Goal: Information Seeking & Learning: Learn about a topic

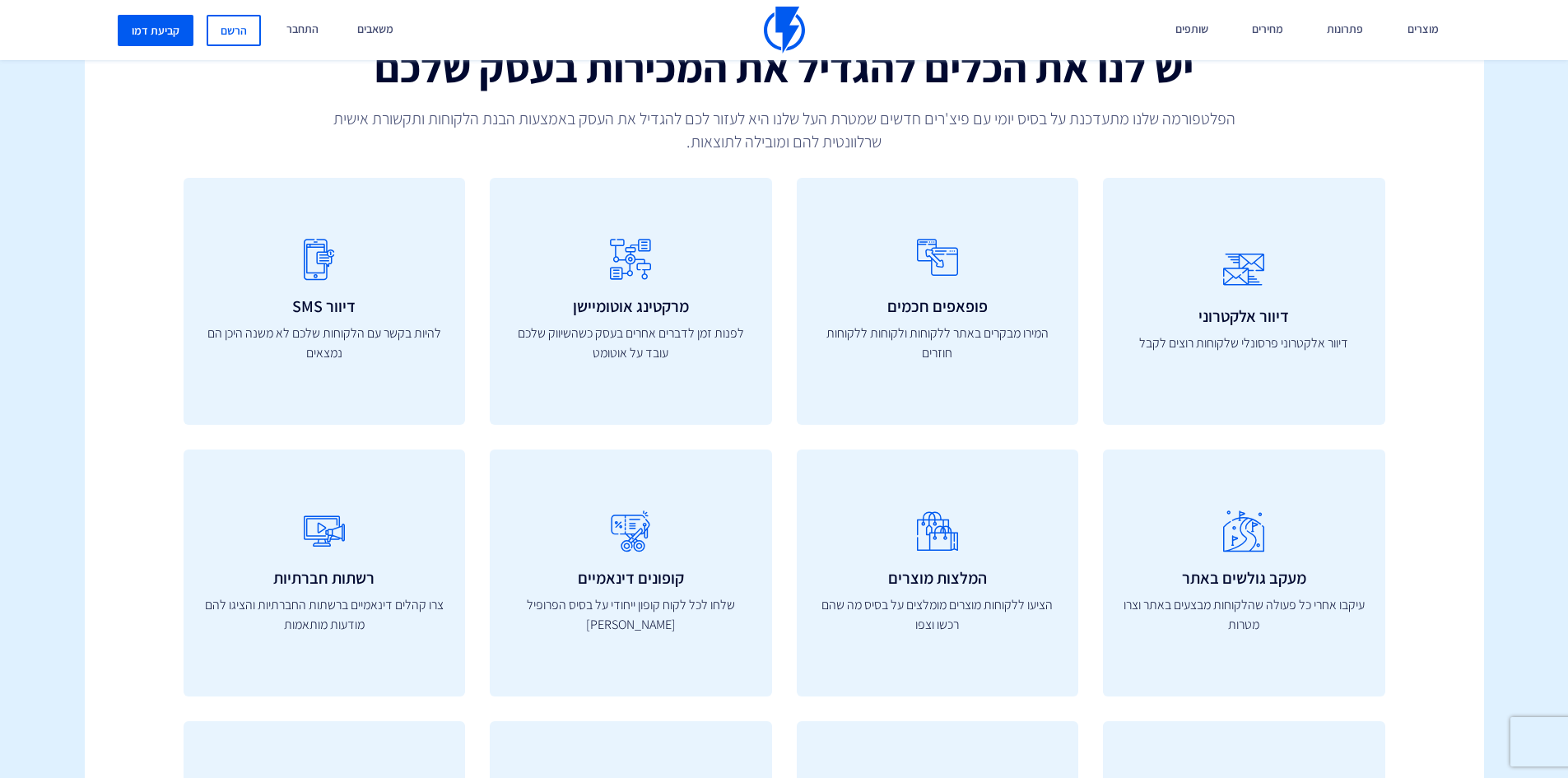
scroll to position [1070, 0]
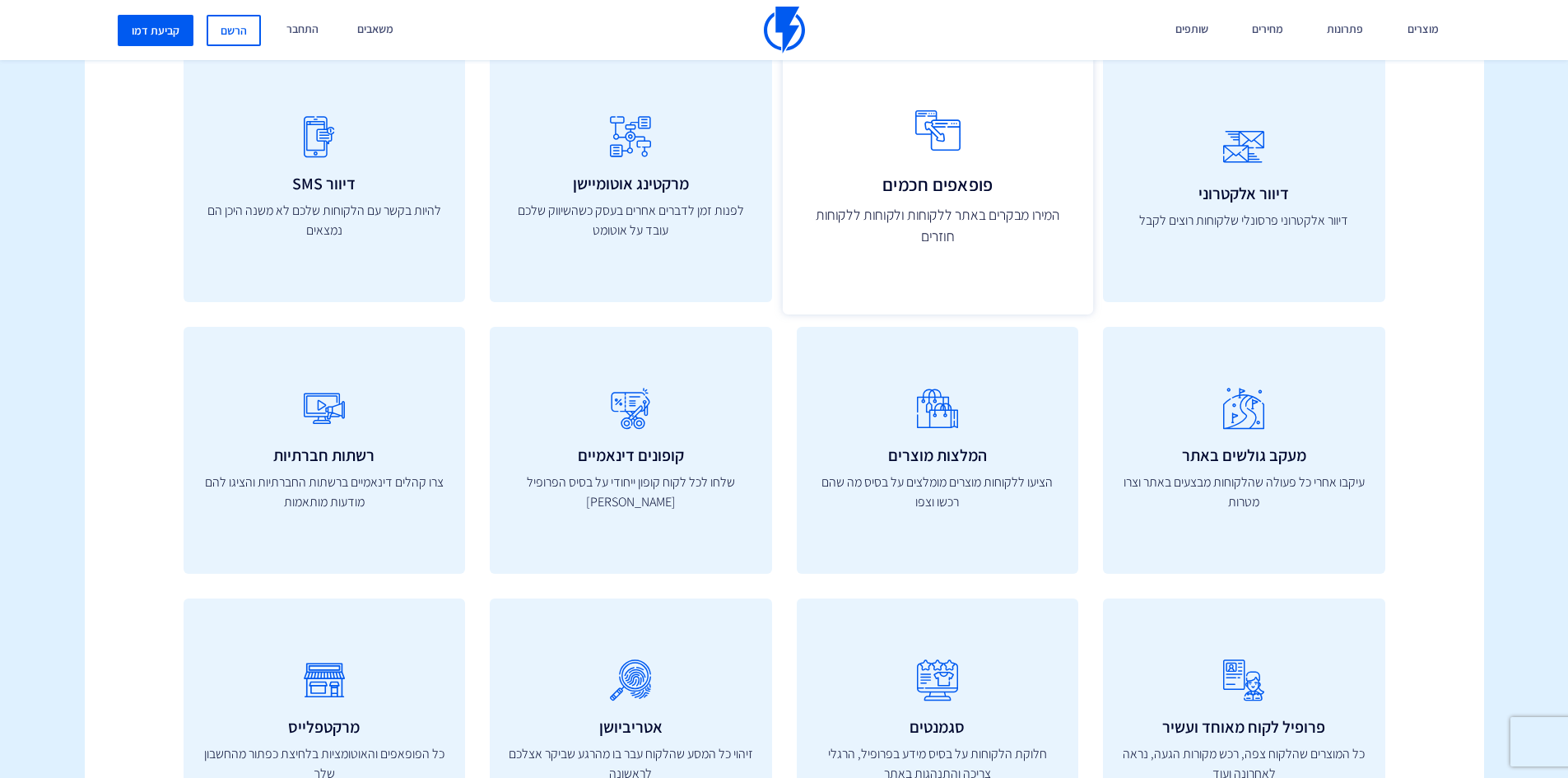
click at [983, 251] on link "פופאפים חכמים המירו מבקרים באתר ללקוחות ולקוחות ללקוחות חוזרים" at bounding box center [937, 178] width 310 height 271
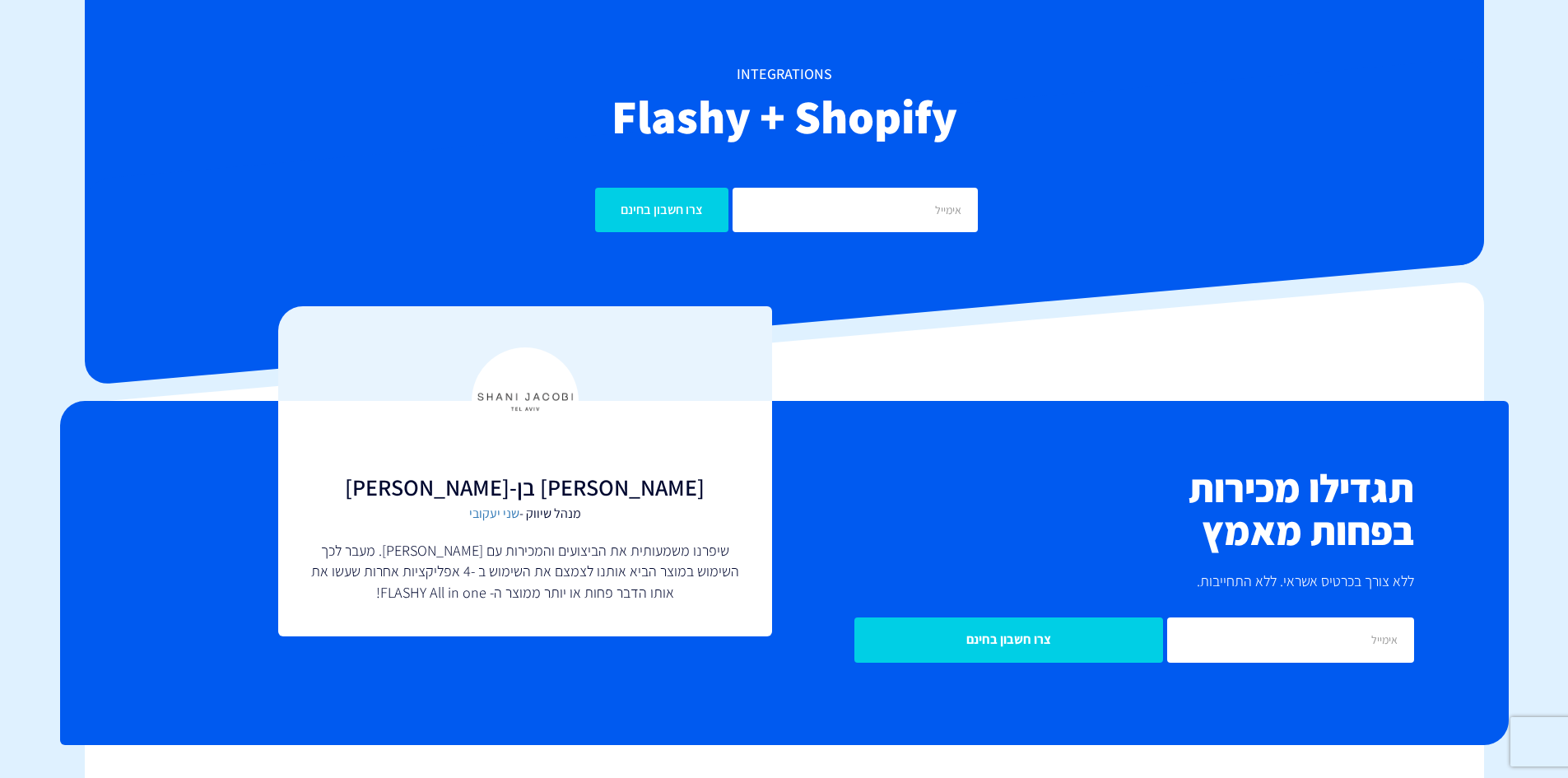
scroll to position [0, 0]
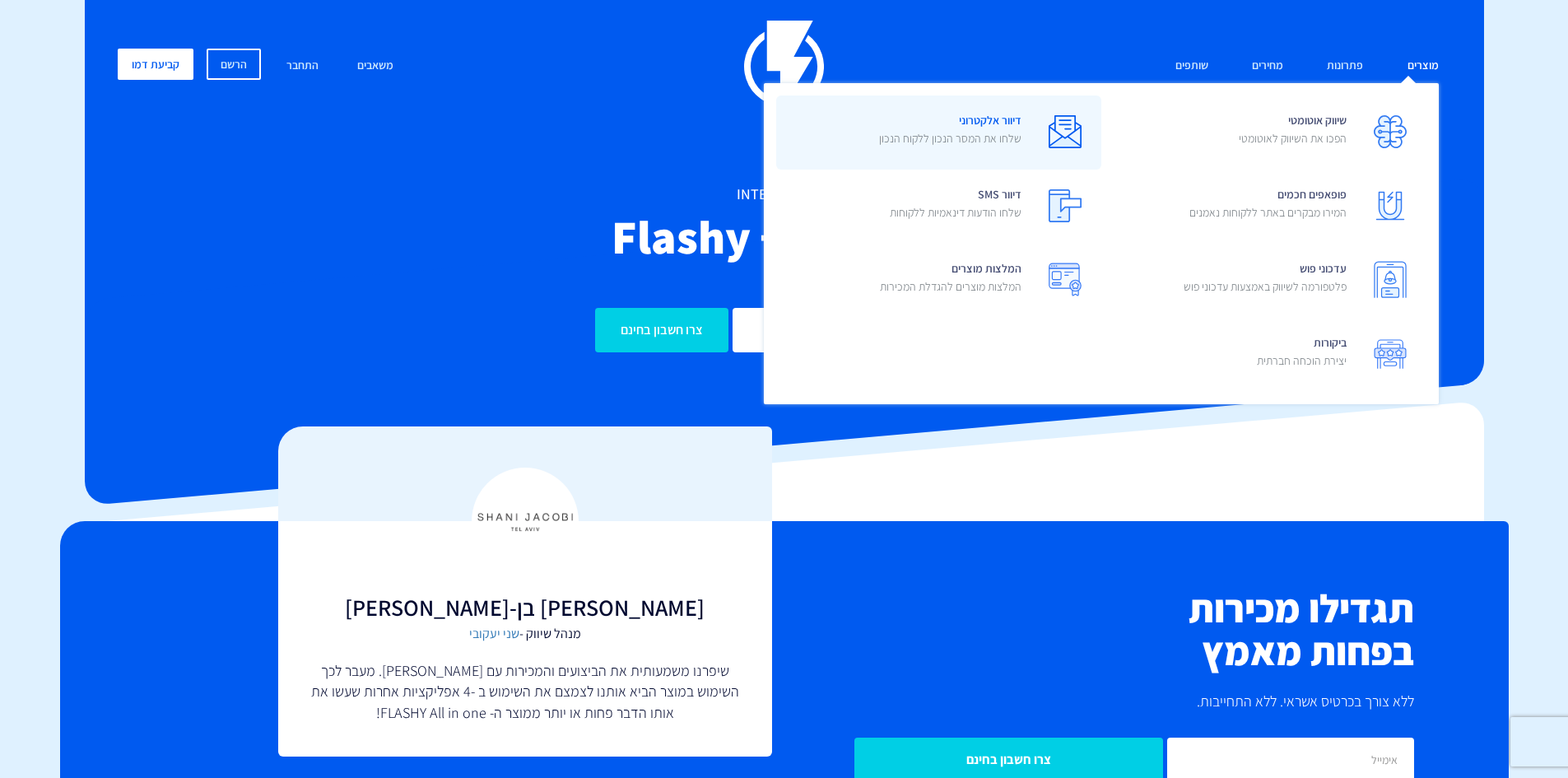
click at [1025, 158] on link "דיוור אלקטרוני שלחו את המסר הנכון ללקוח הנכון" at bounding box center [939, 131] width 325 height 74
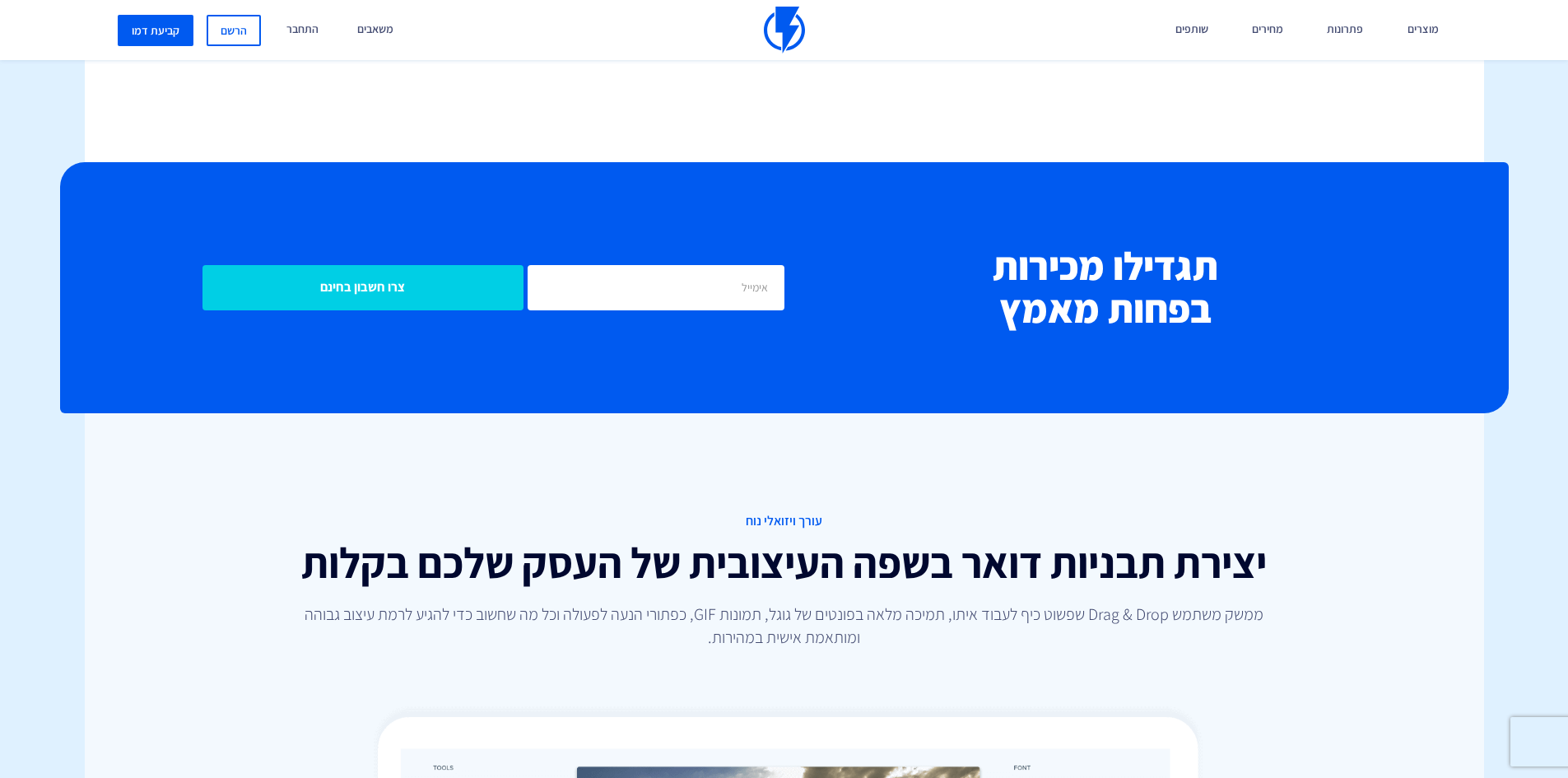
scroll to position [1810, 0]
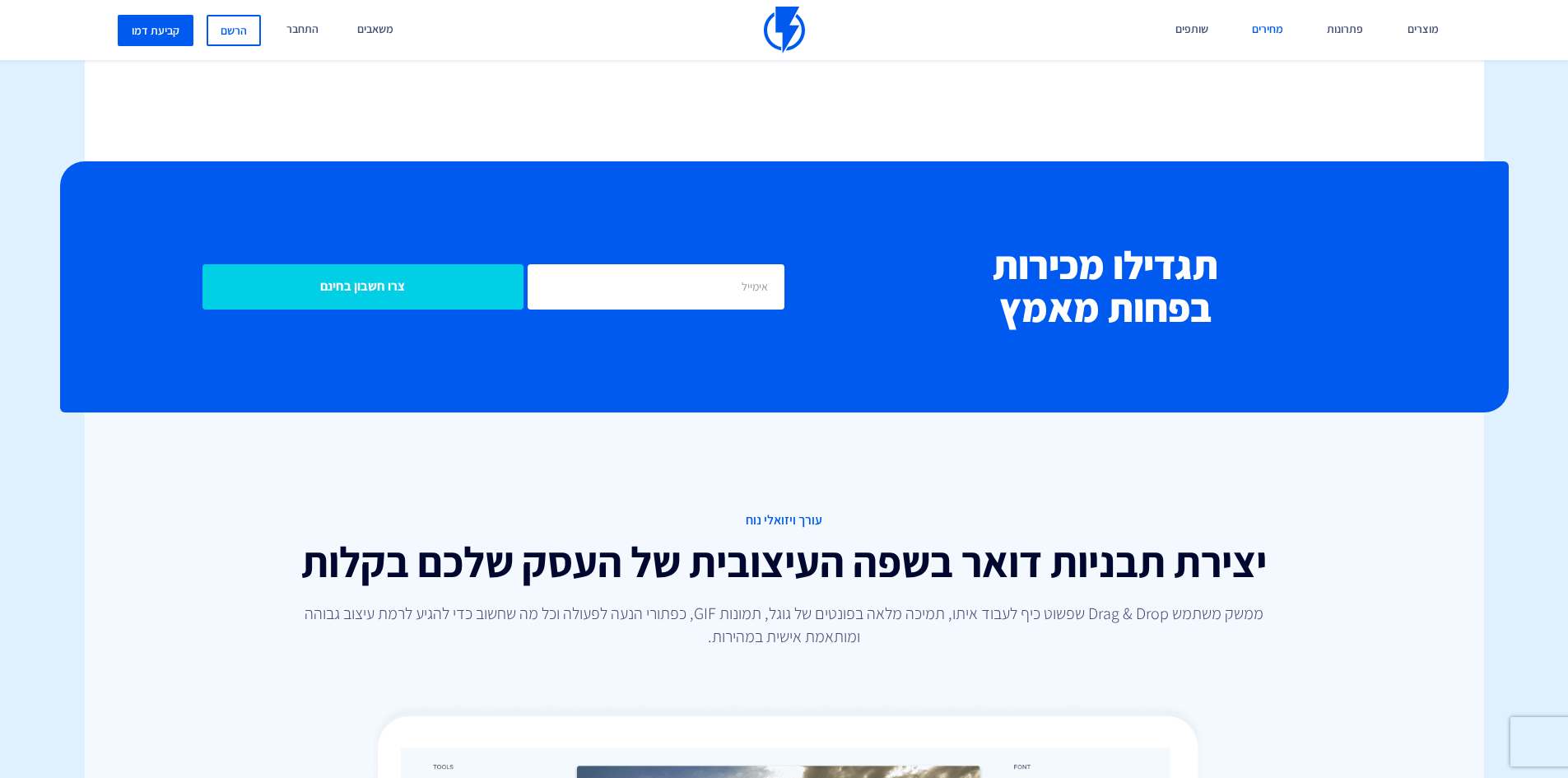
click at [1262, 32] on link "מחירים" at bounding box center [1268, 30] width 56 height 60
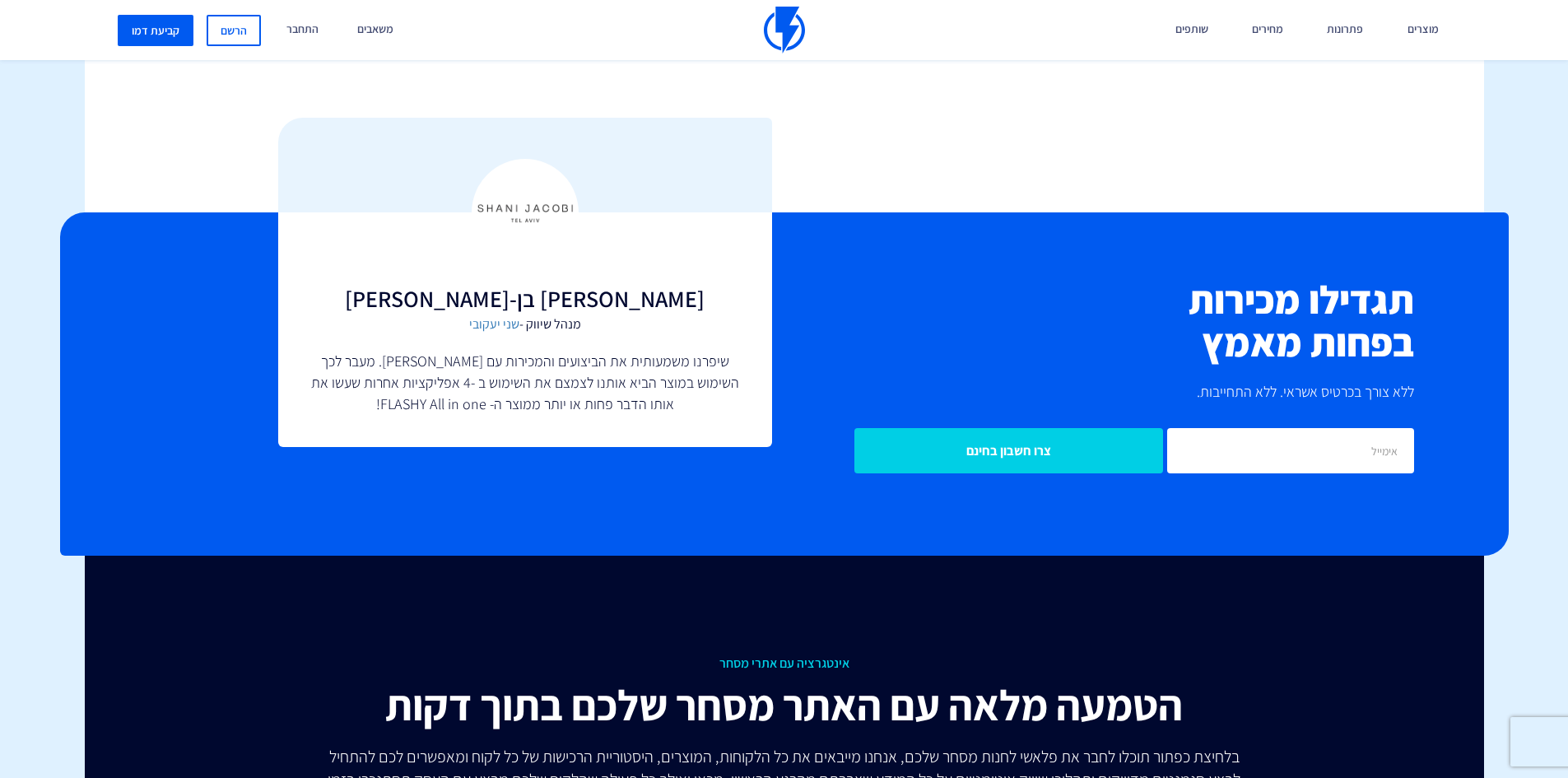
scroll to position [4361, 0]
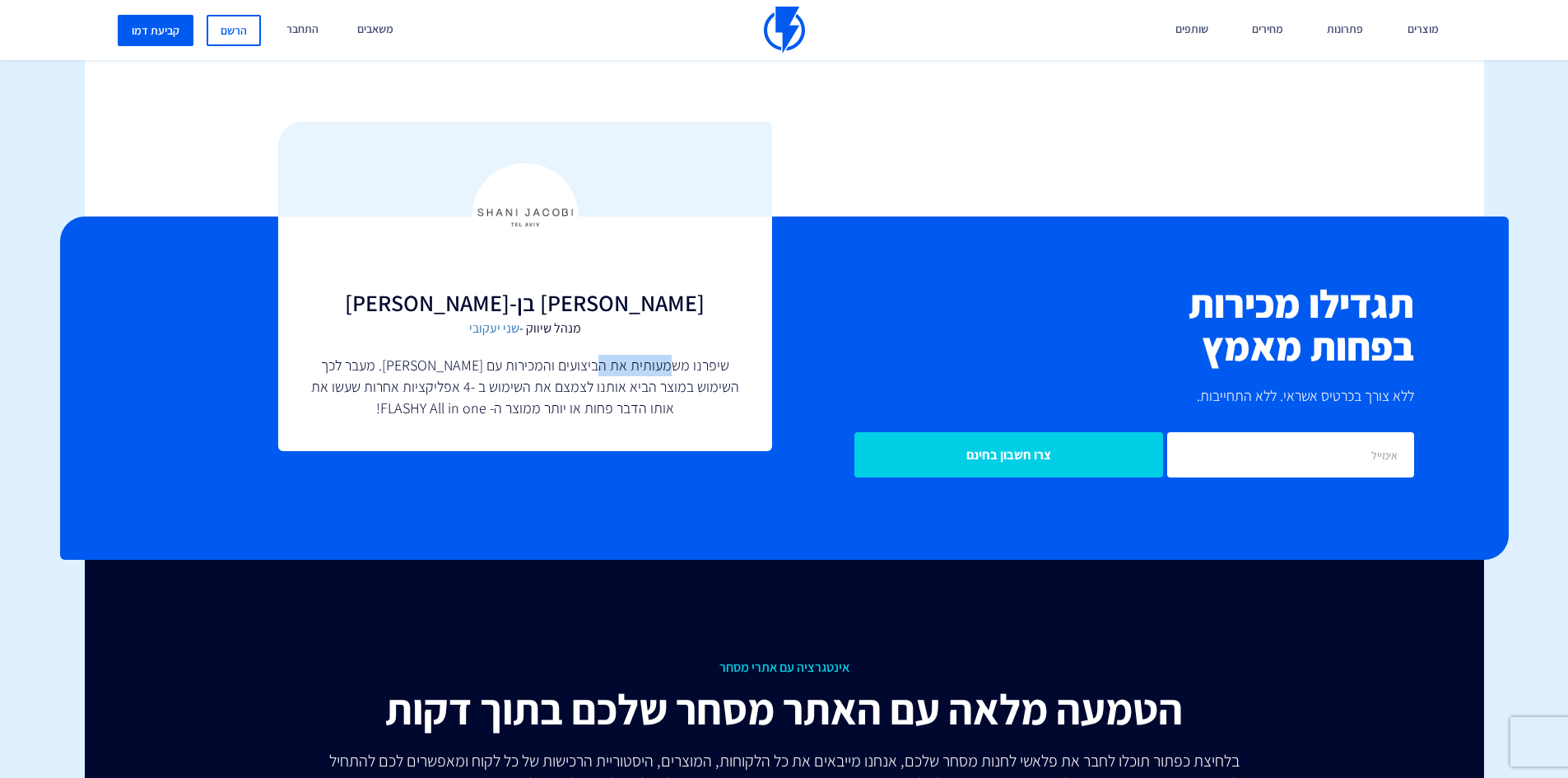
drag, startPoint x: 664, startPoint y: 367, endPoint x: 596, endPoint y: 366, distance: 68.0
click at [596, 366] on p "שיפרנו משמעותית את הביצועים והמכירות עם [PERSON_NAME]. מעבר לכך השימוש במוצר הב…" at bounding box center [525, 387] width 428 height 63
